Goal: Find specific page/section: Find specific page/section

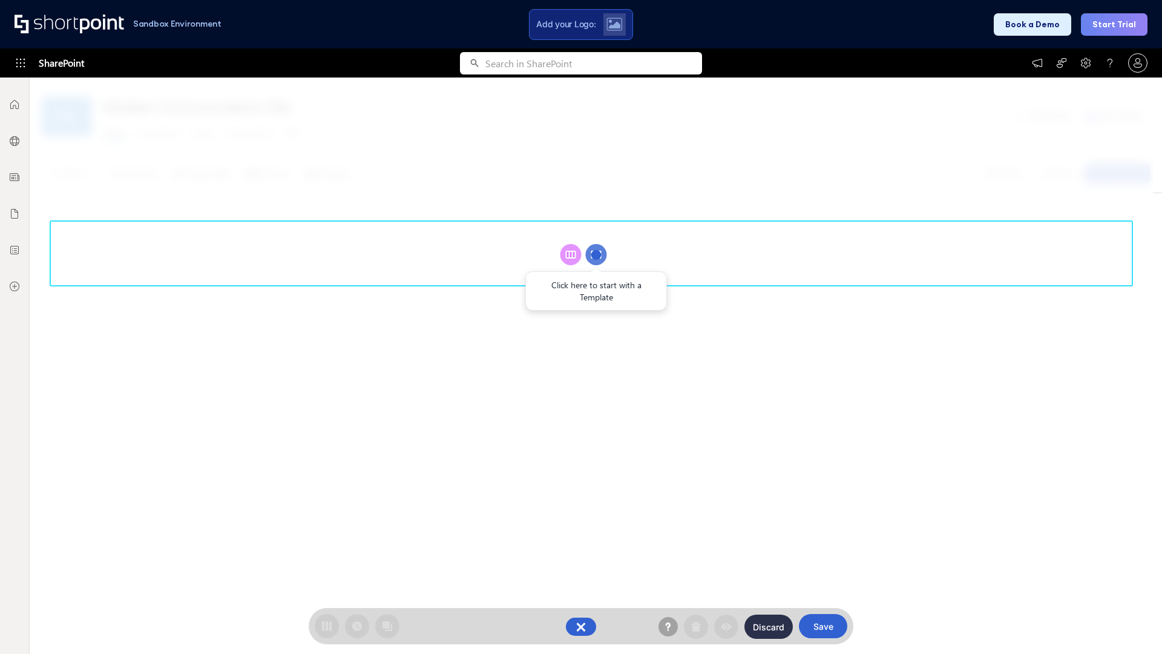
click at [596, 254] on circle at bounding box center [596, 254] width 21 height 21
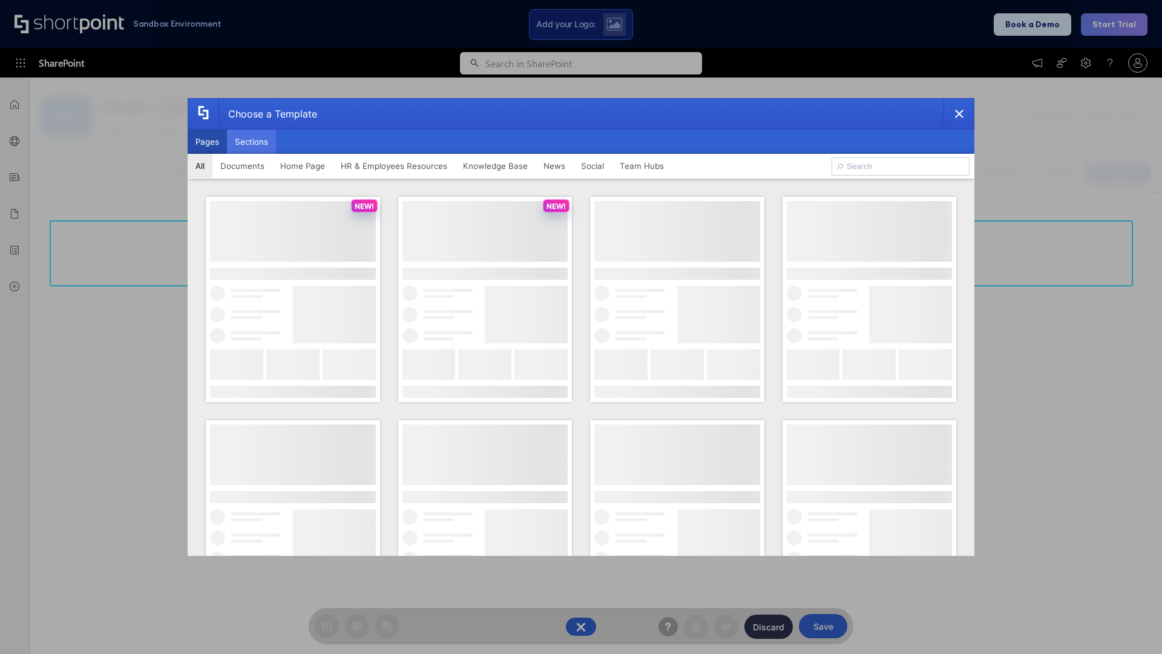
click at [251, 142] on button "Sections" at bounding box center [251, 142] width 49 height 24
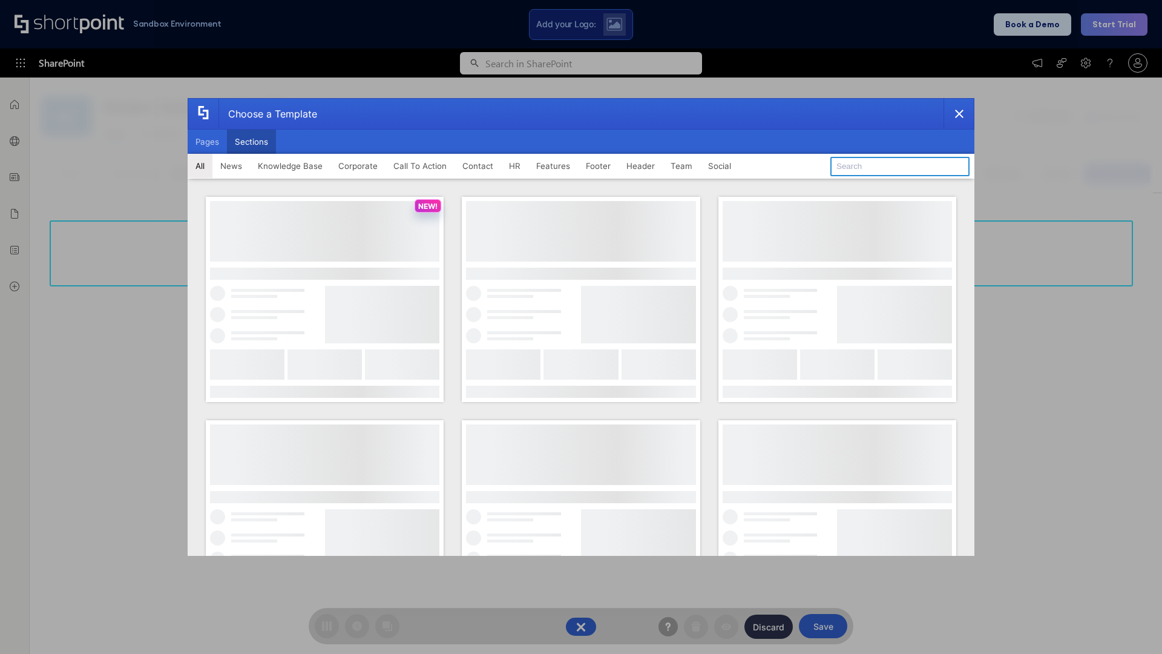
type input "Contact Cta"
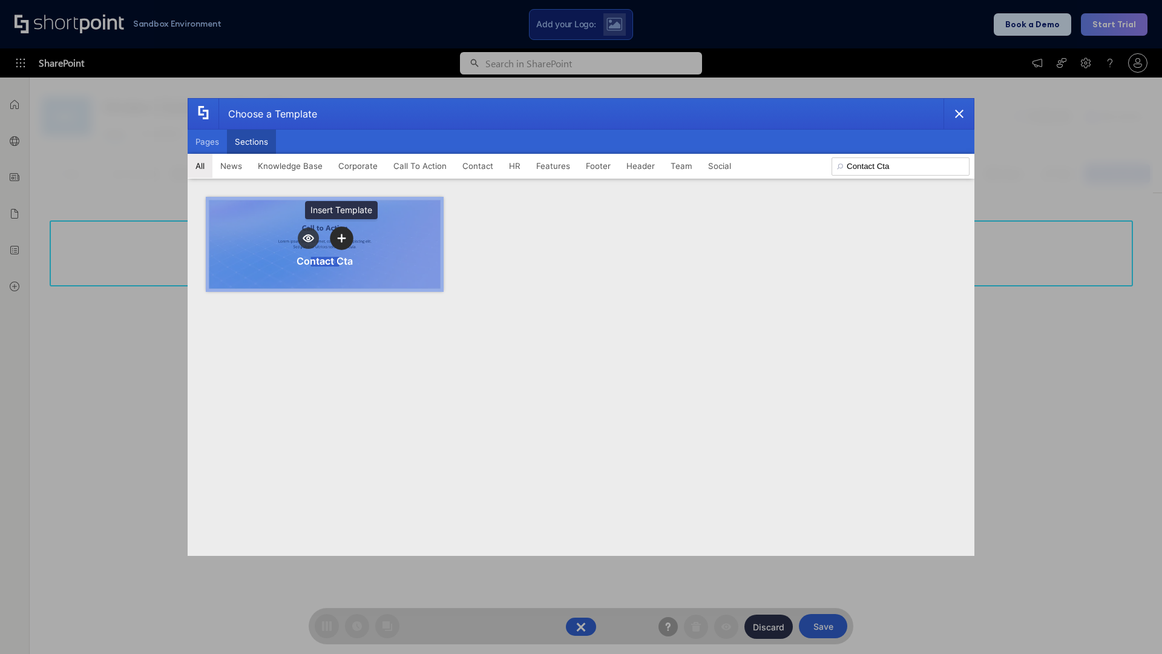
click at [341, 238] on icon "template selector" at bounding box center [341, 238] width 8 height 8
